Goal: Information Seeking & Learning: Learn about a topic

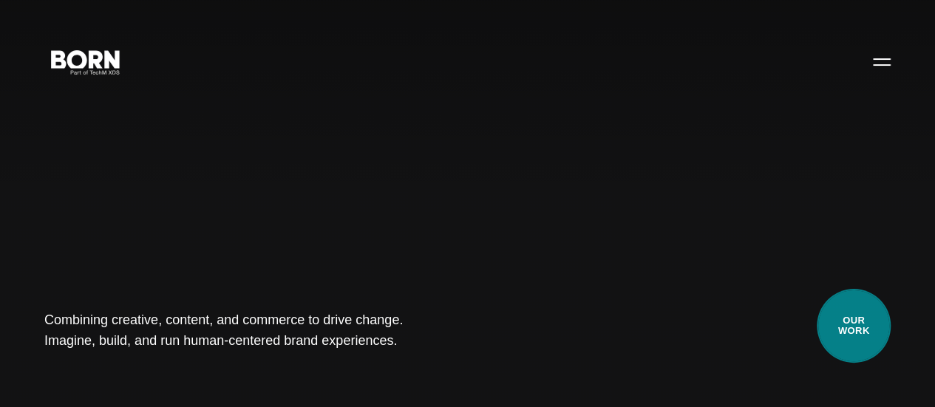
click at [847, 319] on link "Our Work" at bounding box center [854, 326] width 74 height 74
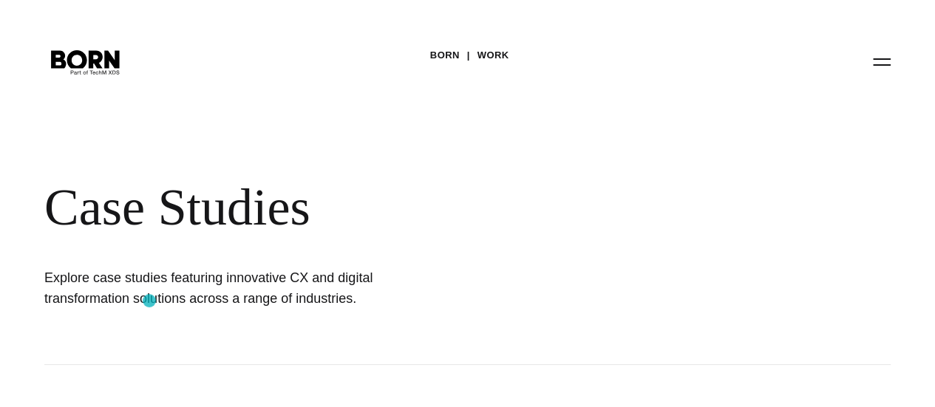
click at [150, 302] on h1 "Explore case studies featuring innovative CX and digital transformation solutio…" at bounding box center [232, 288] width 377 height 41
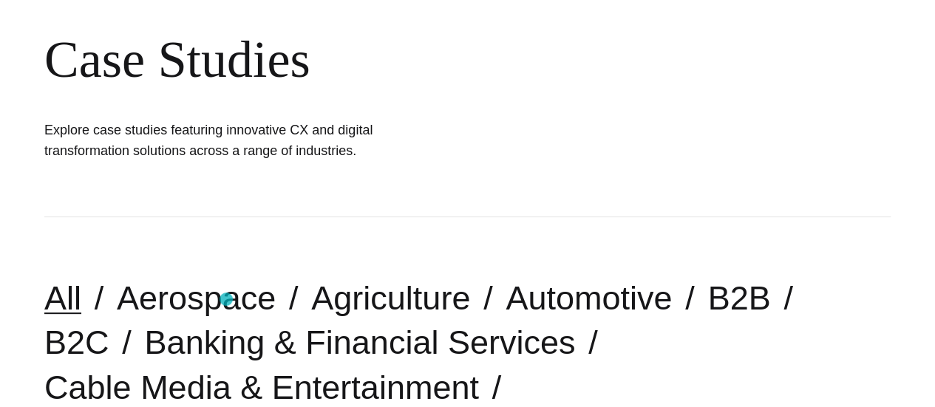
scroll to position [444, 0]
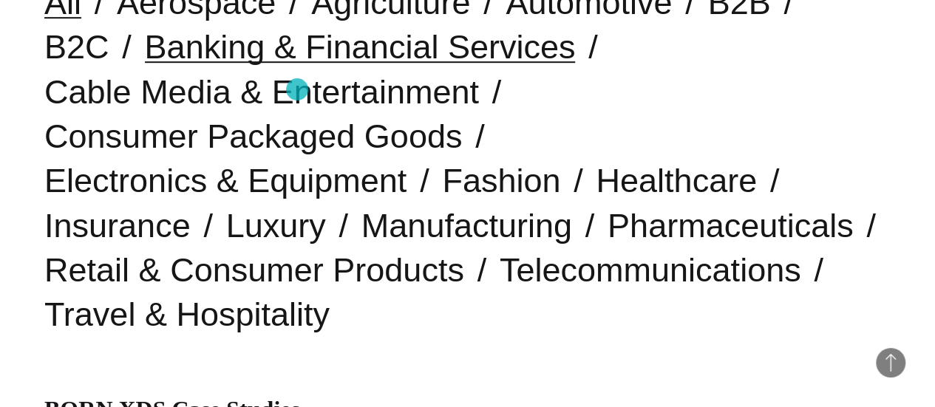
click at [297, 66] on link "Banking & Financial Services" at bounding box center [360, 47] width 431 height 38
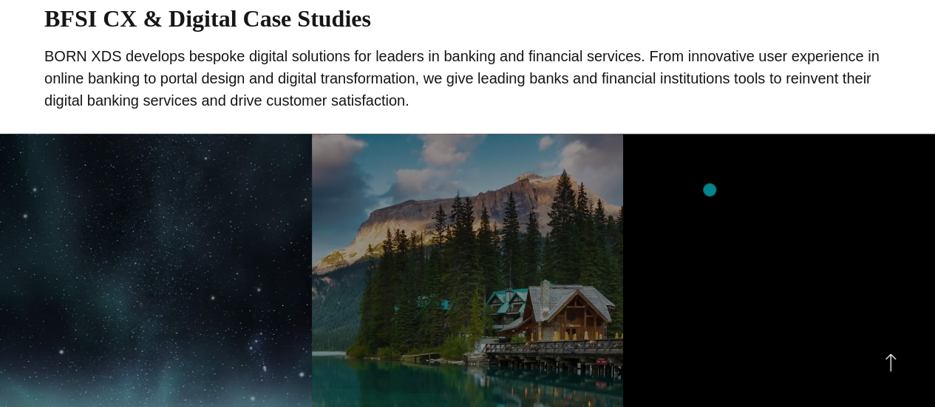
scroll to position [813, 0]
